Goal: Information Seeking & Learning: Learn about a topic

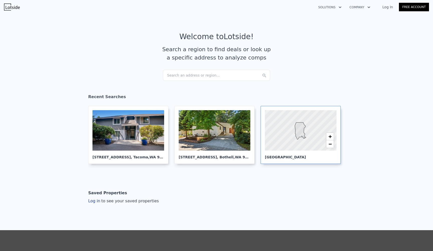
click at [275, 133] on div at bounding box center [301, 130] width 86 height 49
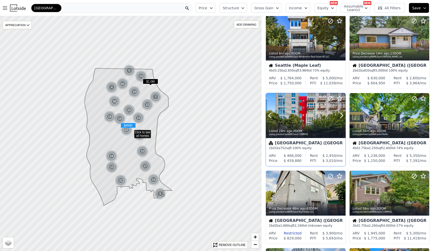
scroll to position [28, 0]
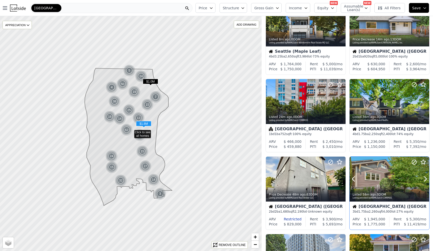
click at [387, 177] on div at bounding box center [390, 179] width 80 height 45
click at [396, 173] on div at bounding box center [390, 179] width 80 height 45
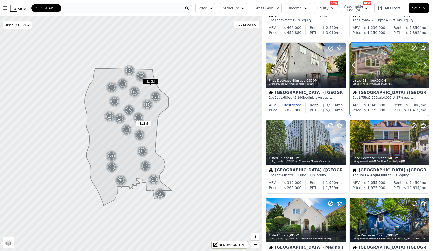
scroll to position [161, 0]
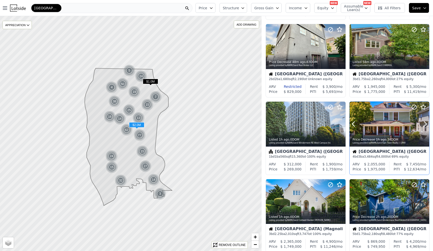
click at [389, 139] on div "Price Decrease 1h ago , 34 DOM" at bounding box center [390, 139] width 74 height 4
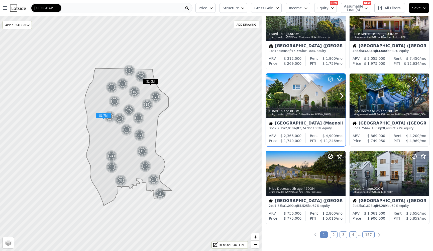
scroll to position [294, 0]
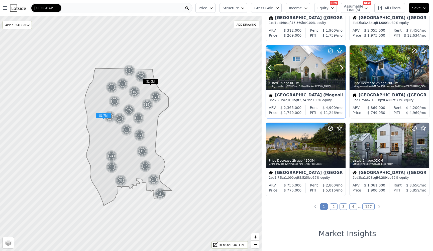
click at [341, 70] on icon at bounding box center [342, 68] width 8 height 8
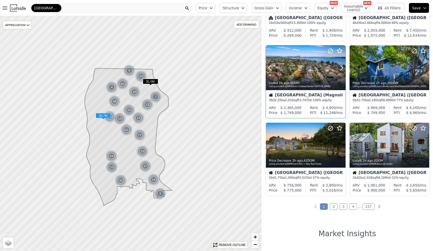
click at [341, 70] on icon at bounding box center [342, 68] width 8 height 8
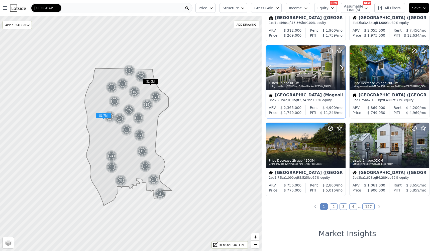
click at [341, 70] on icon at bounding box center [342, 68] width 8 height 8
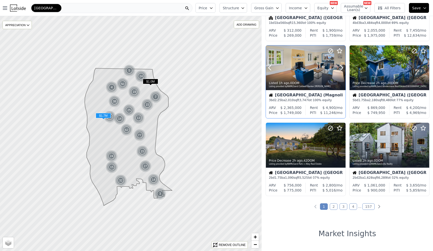
click at [341, 70] on icon at bounding box center [342, 68] width 8 height 8
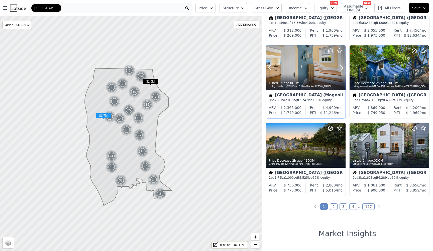
click at [341, 70] on icon at bounding box center [342, 68] width 8 height 8
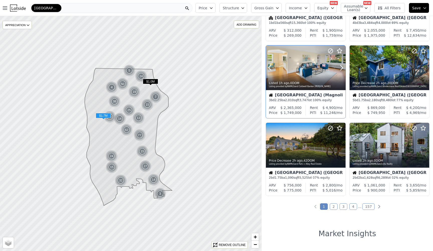
click at [341, 70] on icon at bounding box center [342, 68] width 8 height 8
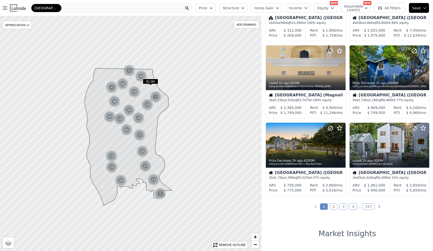
click at [334, 207] on link "2" at bounding box center [334, 206] width 8 height 7
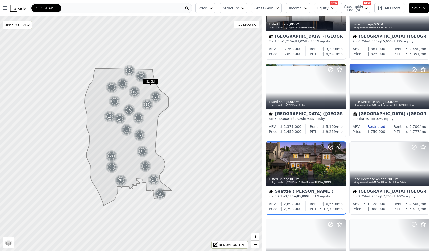
scroll to position [198, 0]
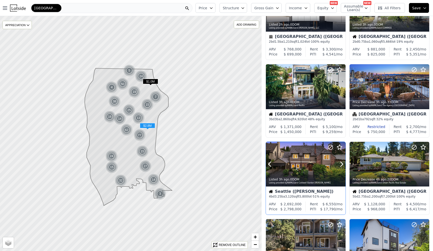
click at [298, 157] on div at bounding box center [306, 164] width 80 height 45
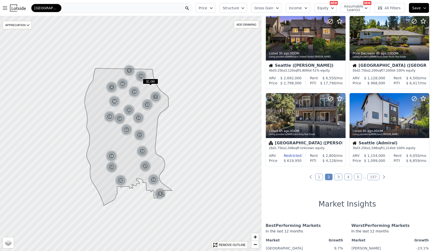
click at [341, 179] on link "3" at bounding box center [339, 177] width 8 height 7
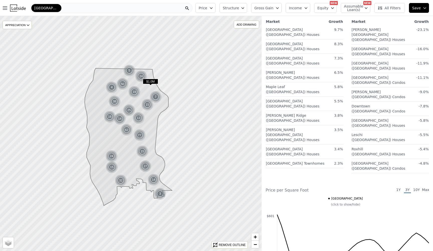
scroll to position [568, 0]
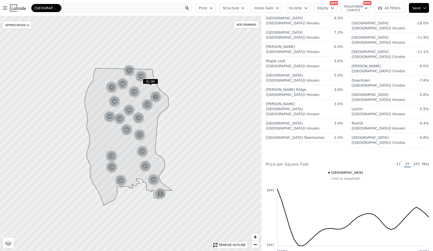
click at [416, 161] on span "10Y" at bounding box center [416, 164] width 7 height 6
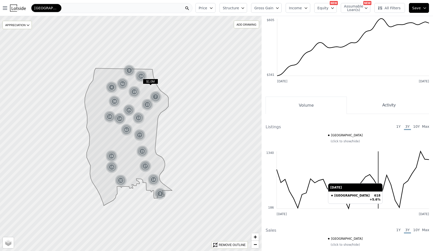
scroll to position [935, 0]
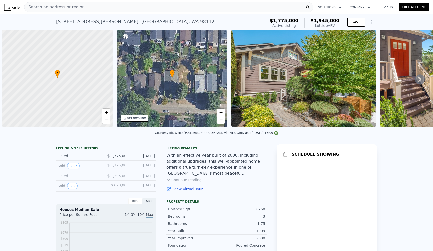
scroll to position [0, 2]
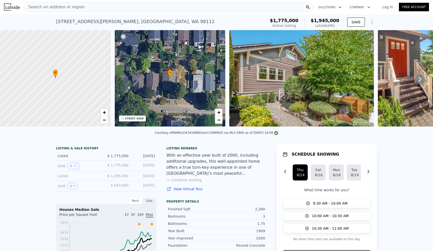
click at [300, 72] on img at bounding box center [301, 78] width 145 height 96
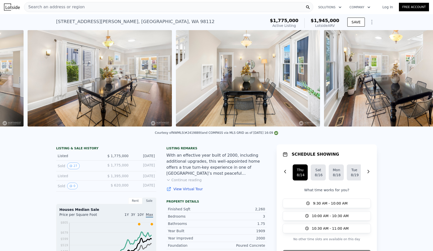
scroll to position [0, 1851]
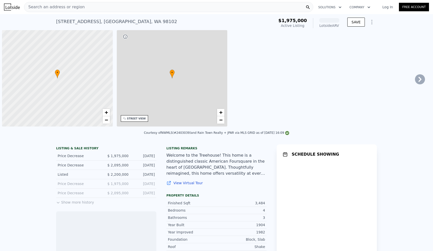
scroll to position [0, 2]
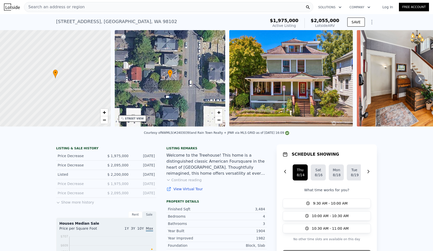
click at [292, 90] on img at bounding box center [291, 78] width 124 height 96
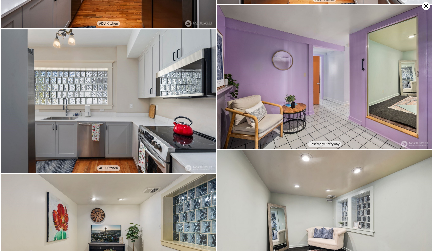
scroll to position [1930, 0]
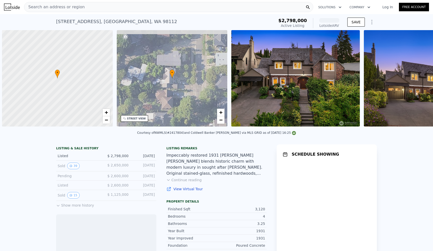
scroll to position [0, 2]
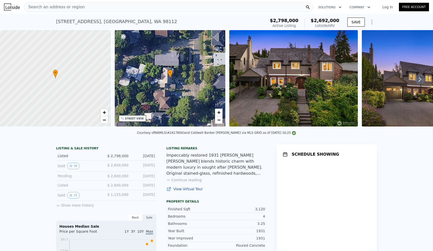
click at [265, 80] on img at bounding box center [293, 78] width 129 height 96
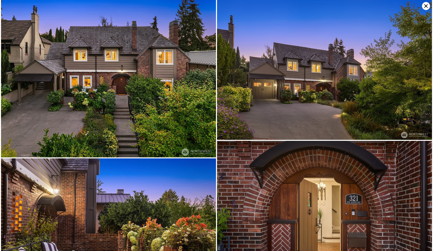
scroll to position [0, 0]
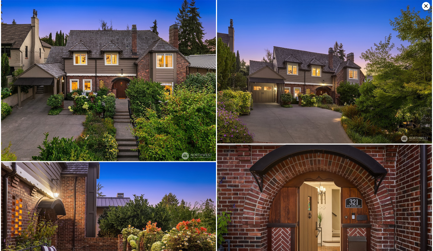
click at [76, 61] on img at bounding box center [108, 80] width 215 height 161
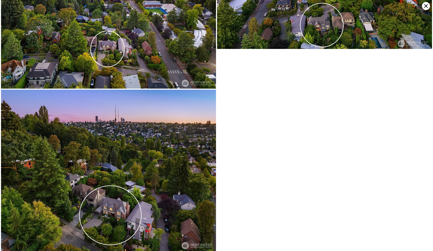
scroll to position [2714, 0]
click at [424, 4] on icon at bounding box center [426, 6] width 8 height 8
